Goal: Task Accomplishment & Management: Manage account settings

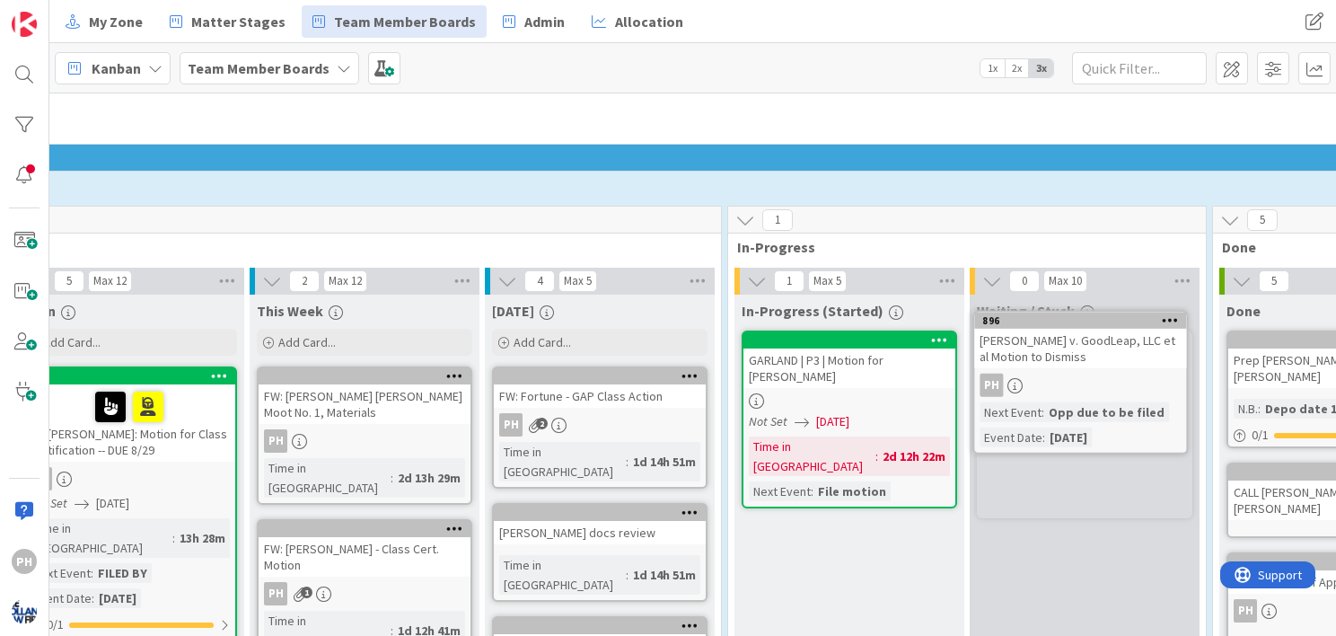
scroll to position [325, 384]
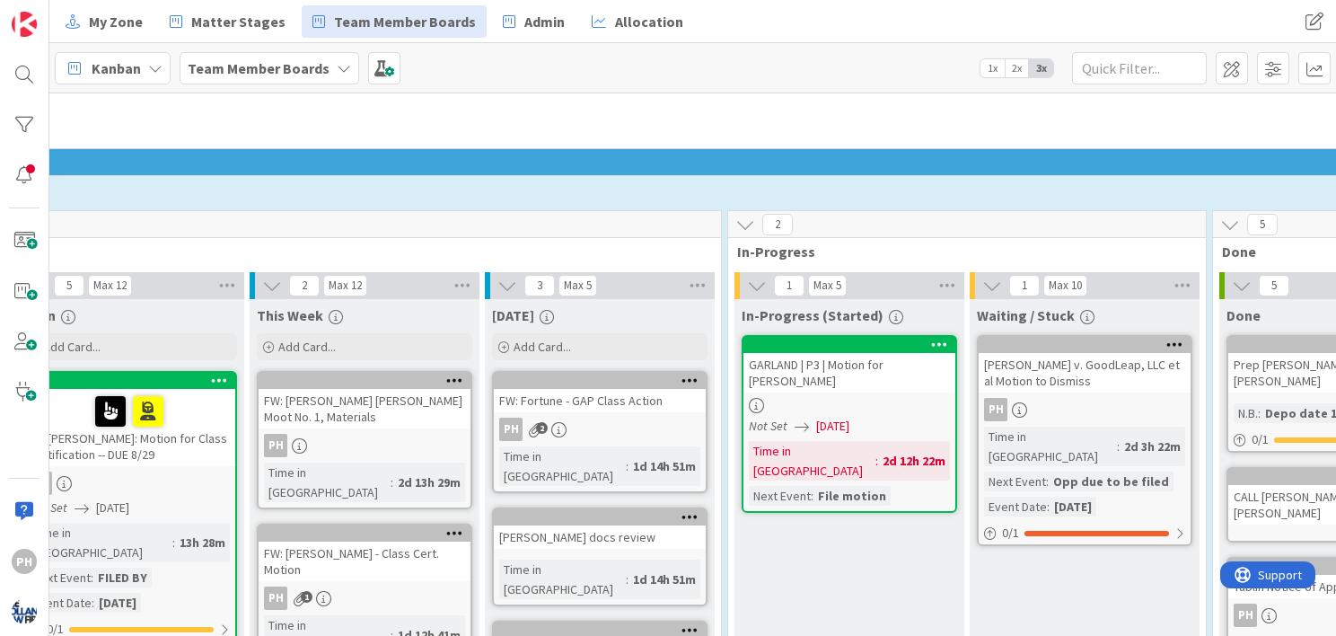
click at [1167, 338] on icon at bounding box center [1174, 344] width 17 height 13
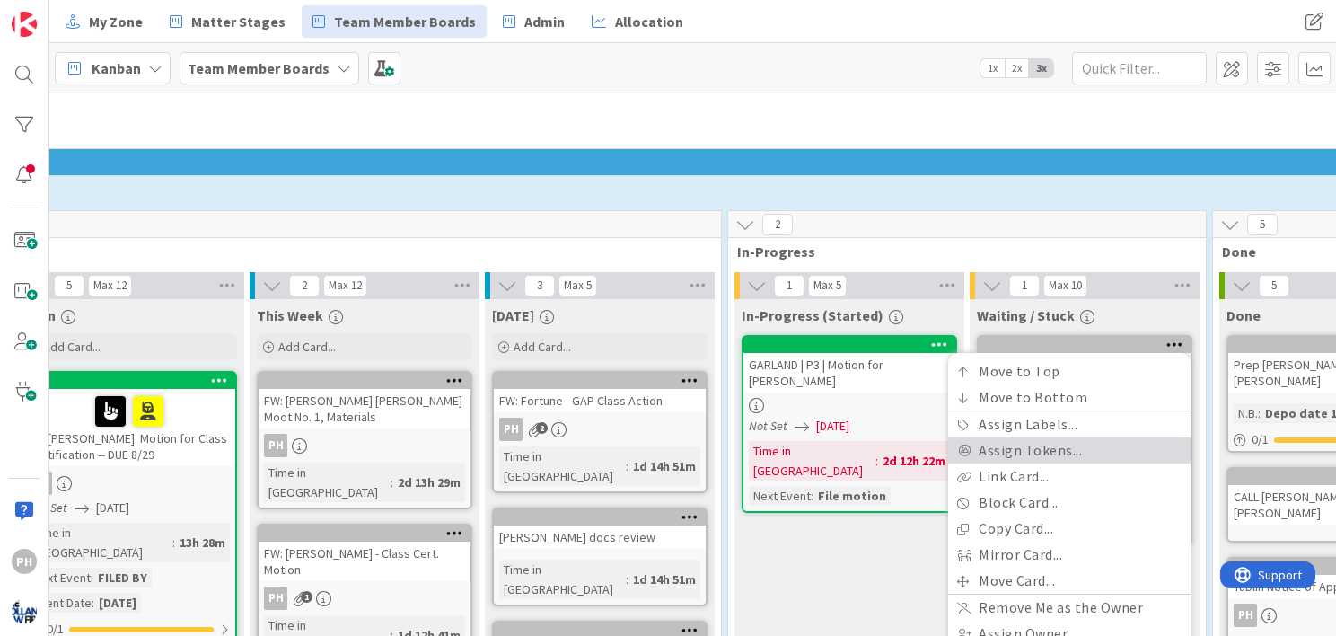
click at [1022, 453] on link "Assign Tokens..." at bounding box center [1069, 450] width 242 height 26
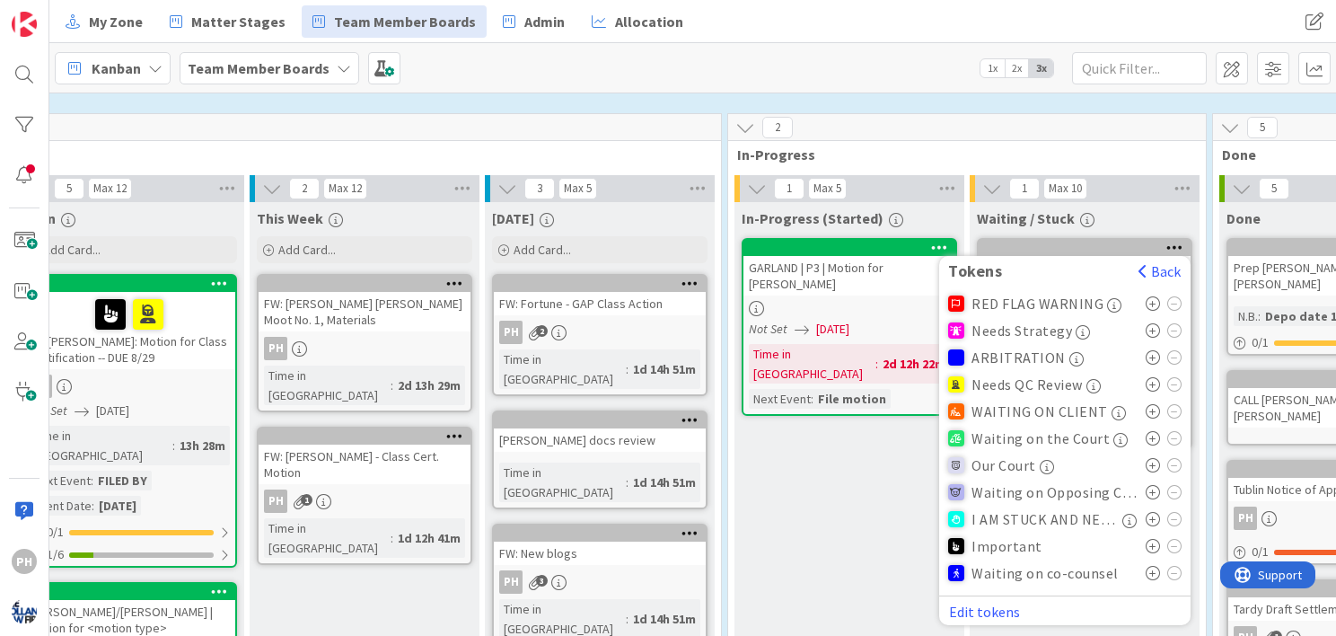
scroll to position [420, 384]
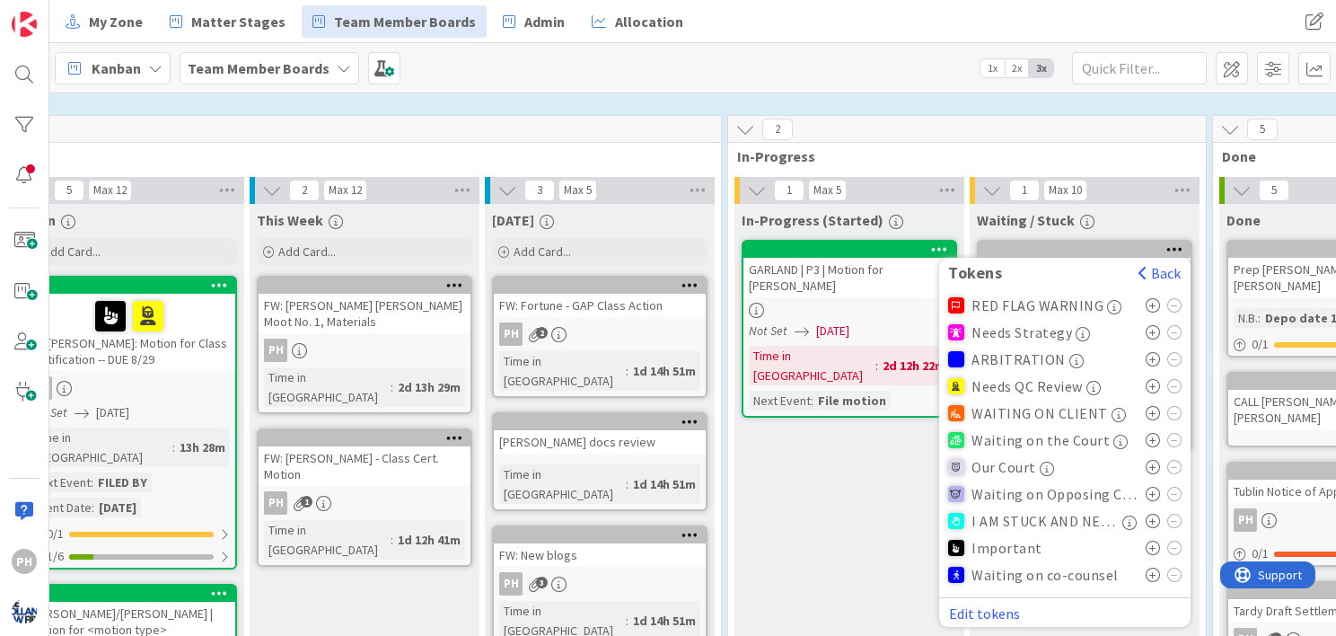
click at [1085, 576] on span "Waiting on co-counsel" at bounding box center [1044, 575] width 147 height 16
click at [1147, 568] on icon at bounding box center [1153, 574] width 15 height 14
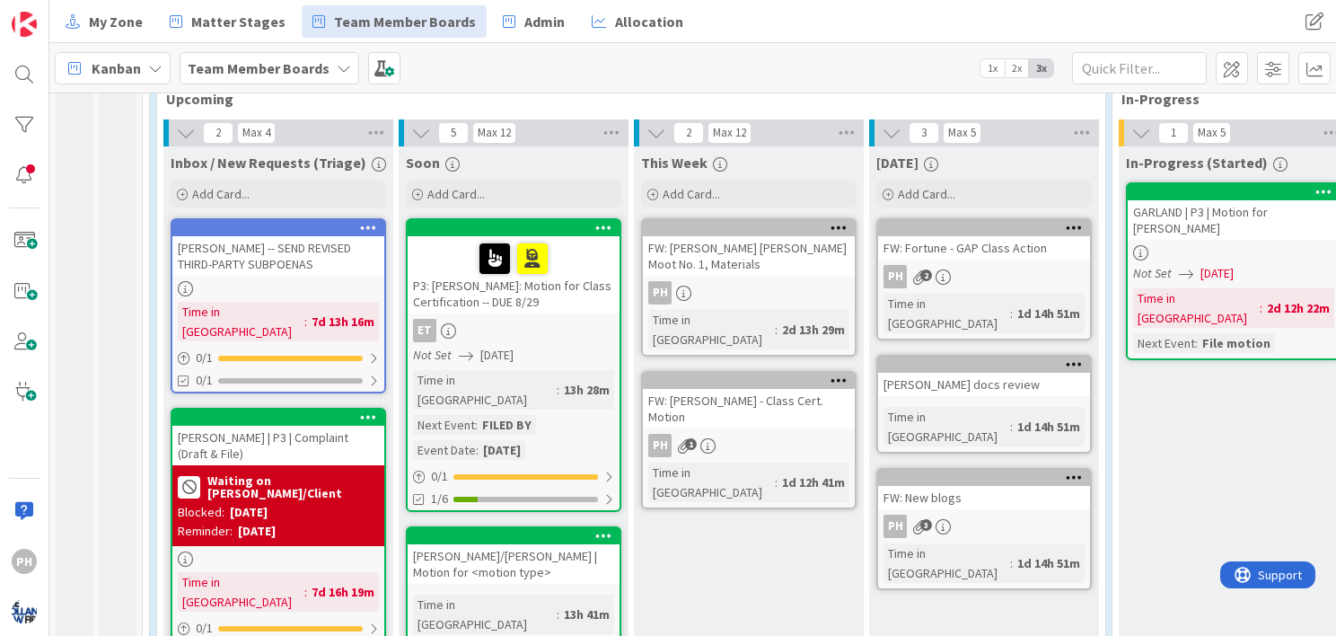
scroll to position [478, 0]
click at [564, 269] on div at bounding box center [513, 259] width 201 height 38
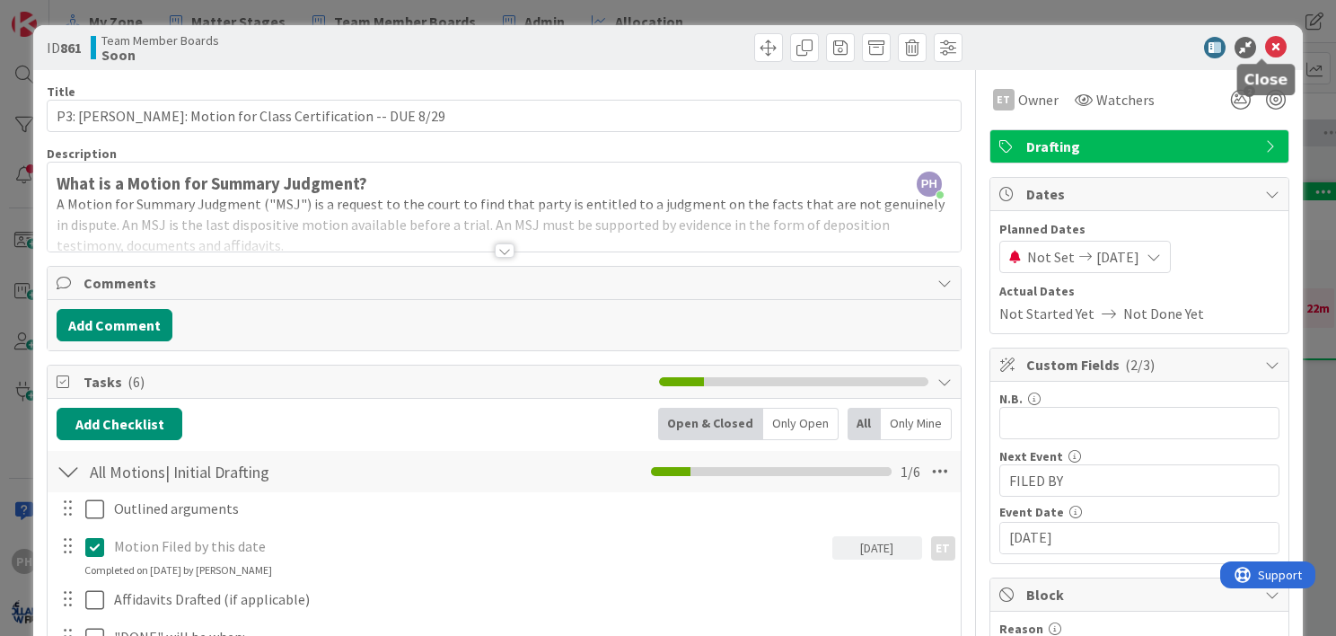
click at [1265, 40] on icon at bounding box center [1276, 48] width 22 height 22
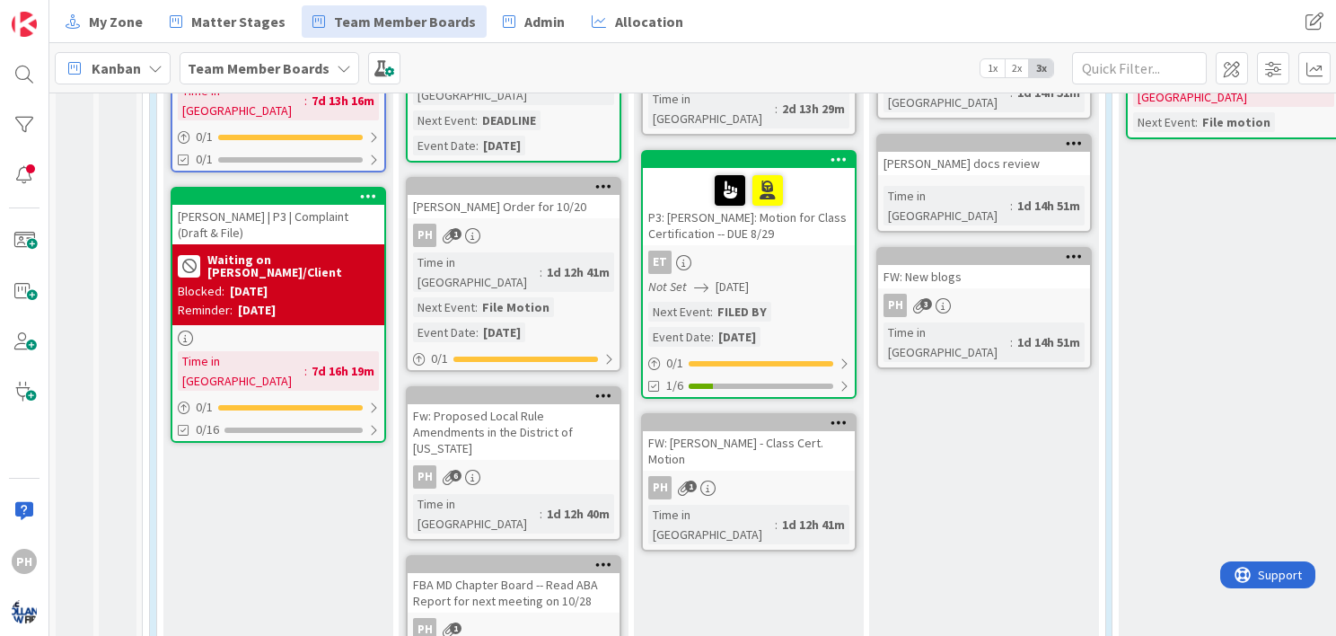
scroll to position [700, 0]
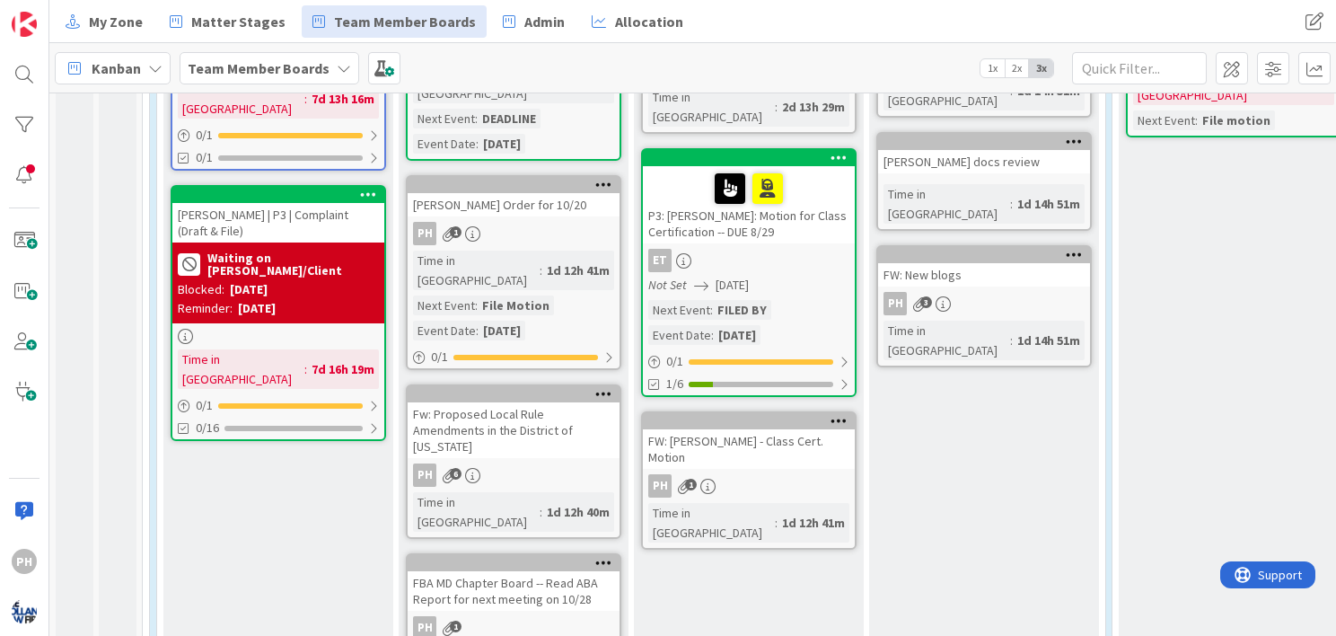
click at [830, 414] on icon at bounding box center [838, 420] width 17 height 13
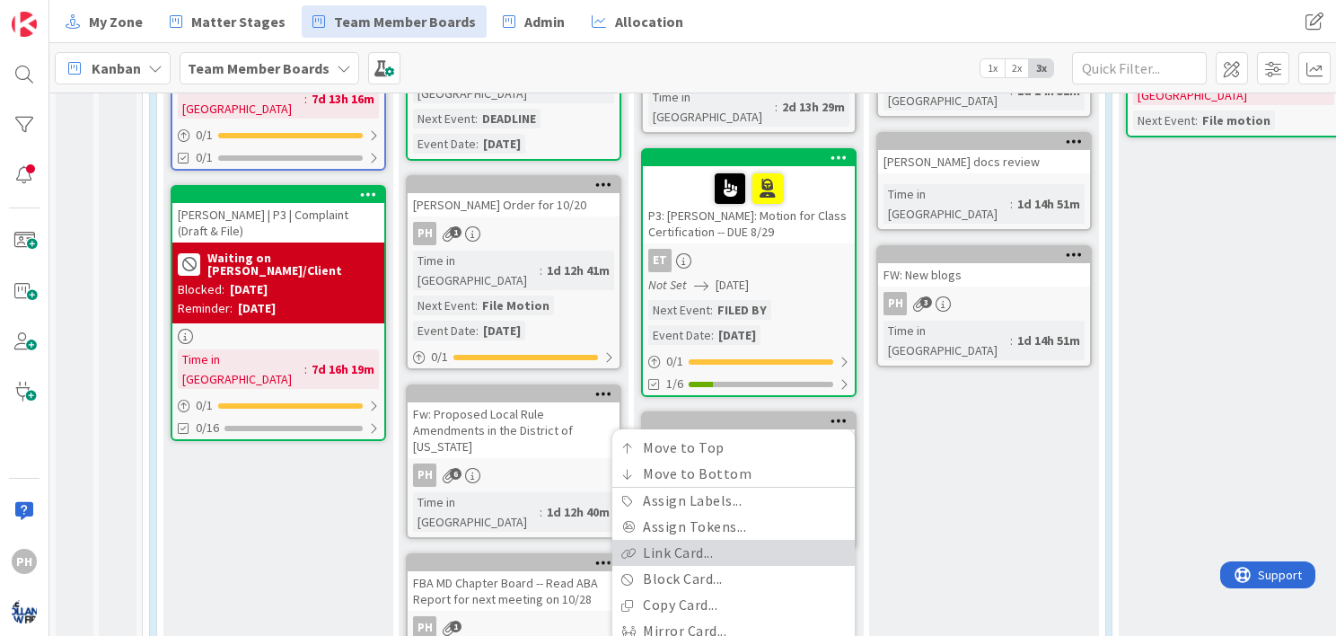
scroll to position [861, 0]
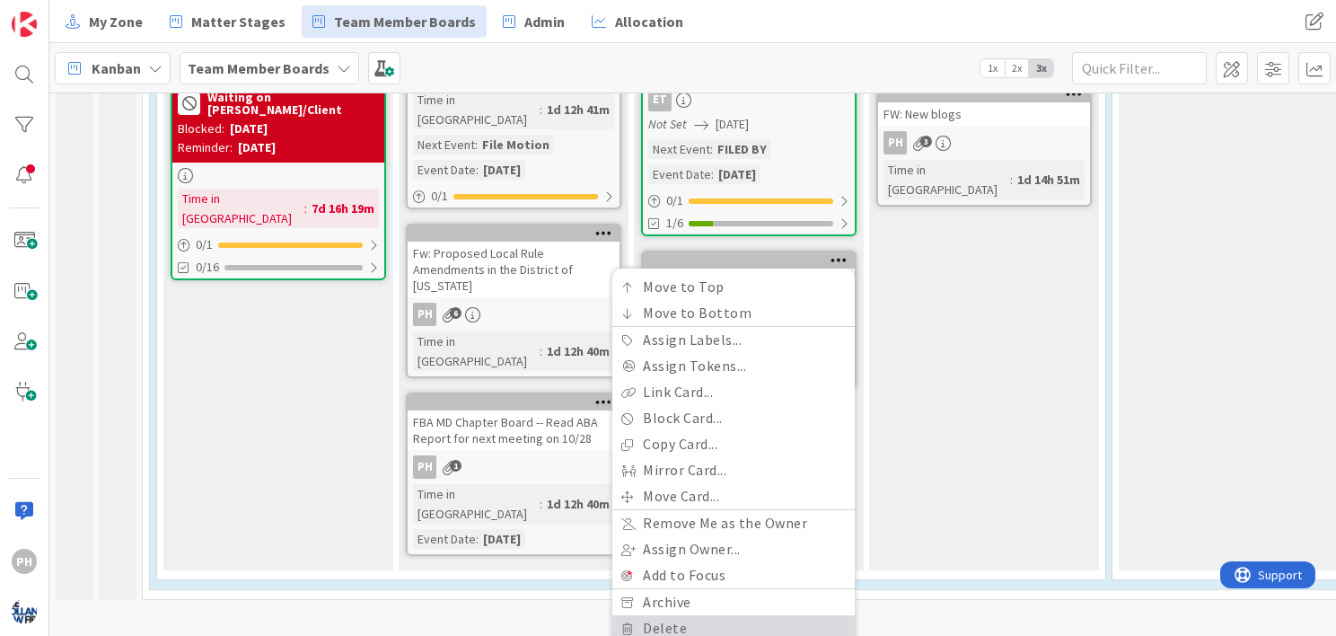
click at [678, 615] on link "Delete" at bounding box center [733, 628] width 242 height 26
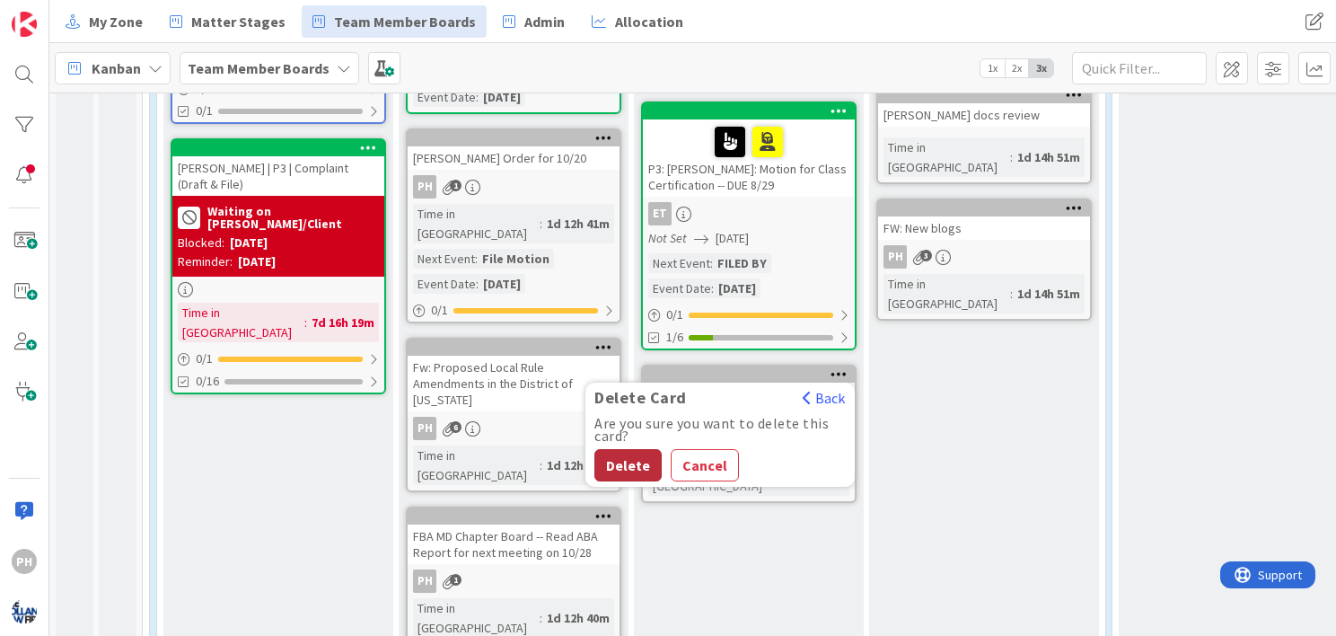
click at [622, 449] on button "Delete" at bounding box center [627, 465] width 67 height 32
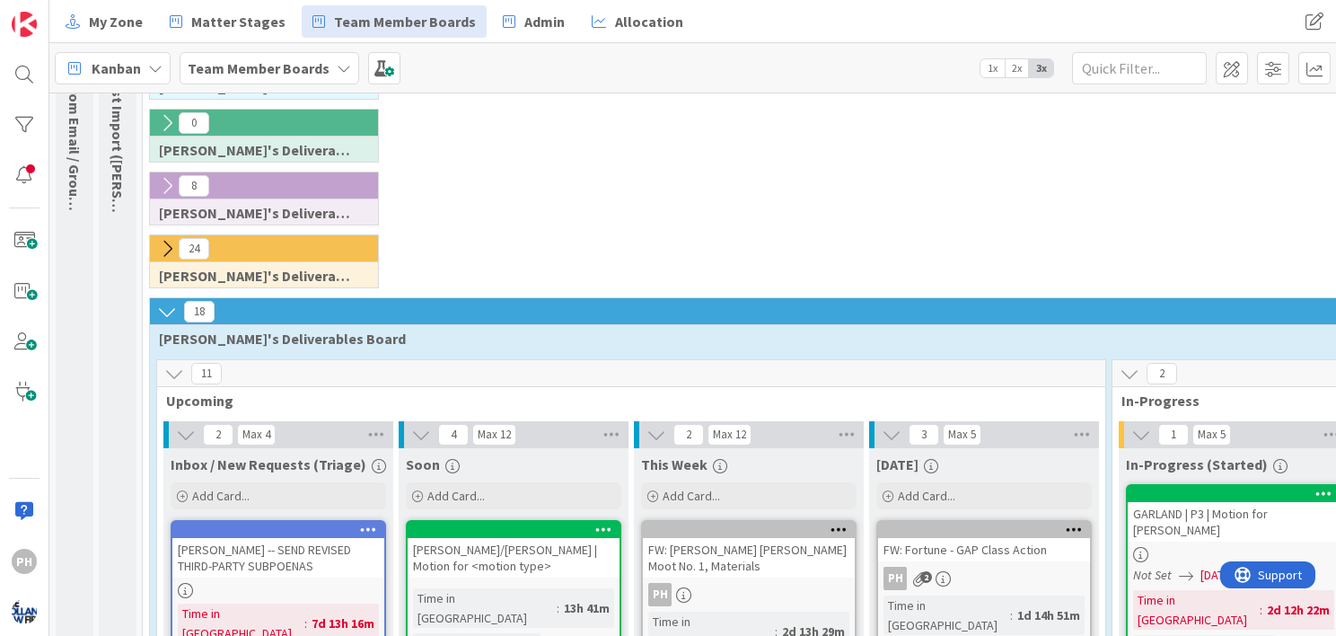
scroll to position [0, 0]
